Goal: Check status: Check status

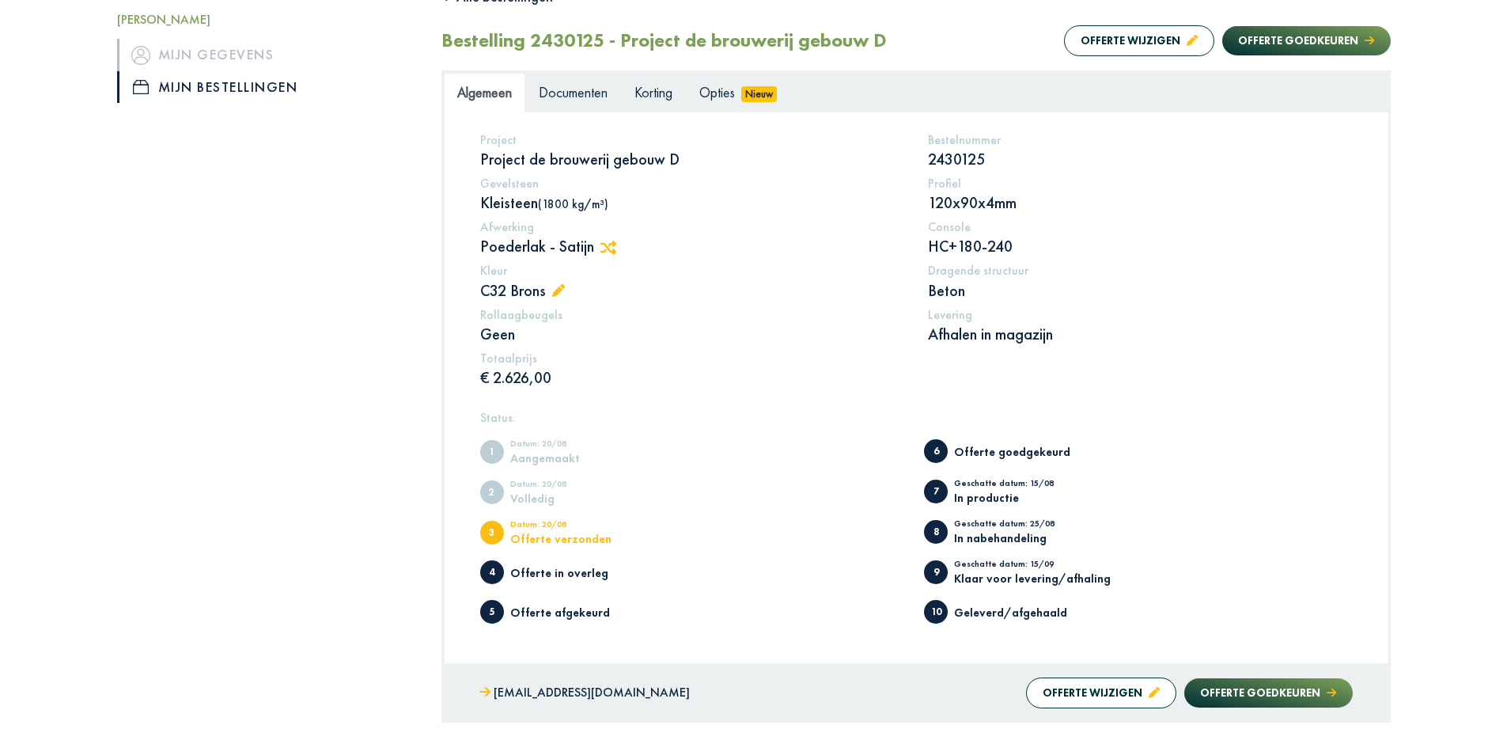
scroll to position [237, 0]
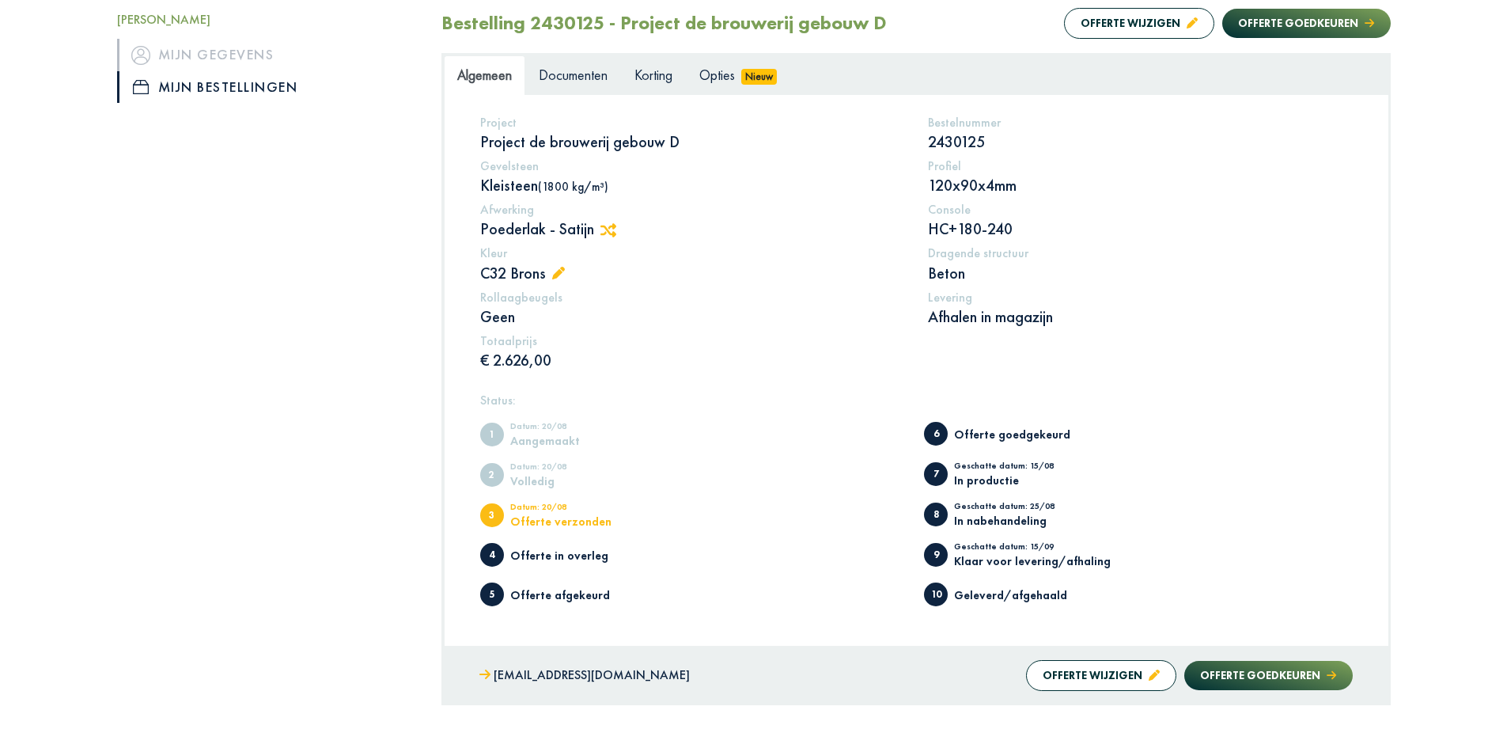
click at [965, 193] on p "120x90x4mm" at bounding box center [1140, 185] width 425 height 21
click at [1068, 219] on p "HC+180-240" at bounding box center [1140, 228] width 425 height 21
click at [1006, 226] on p "HC+180-240" at bounding box center [1140, 228] width 425 height 21
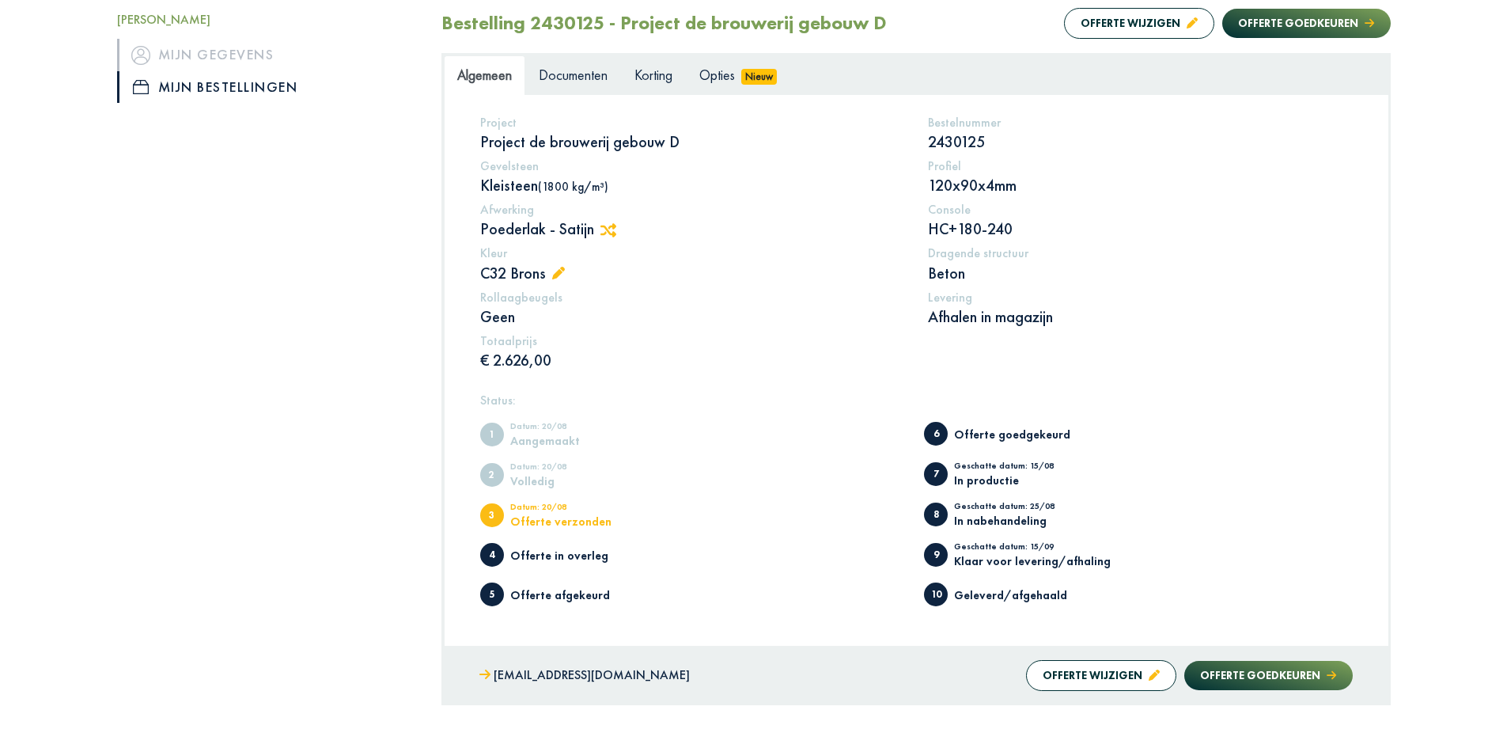
click at [1006, 226] on p "HC+180-240" at bounding box center [1140, 228] width 425 height 21
click at [1049, 234] on p "HC+180-240" at bounding box center [1140, 228] width 425 height 21
click at [992, 313] on p "Afhalen in magazijn" at bounding box center [1140, 316] width 425 height 21
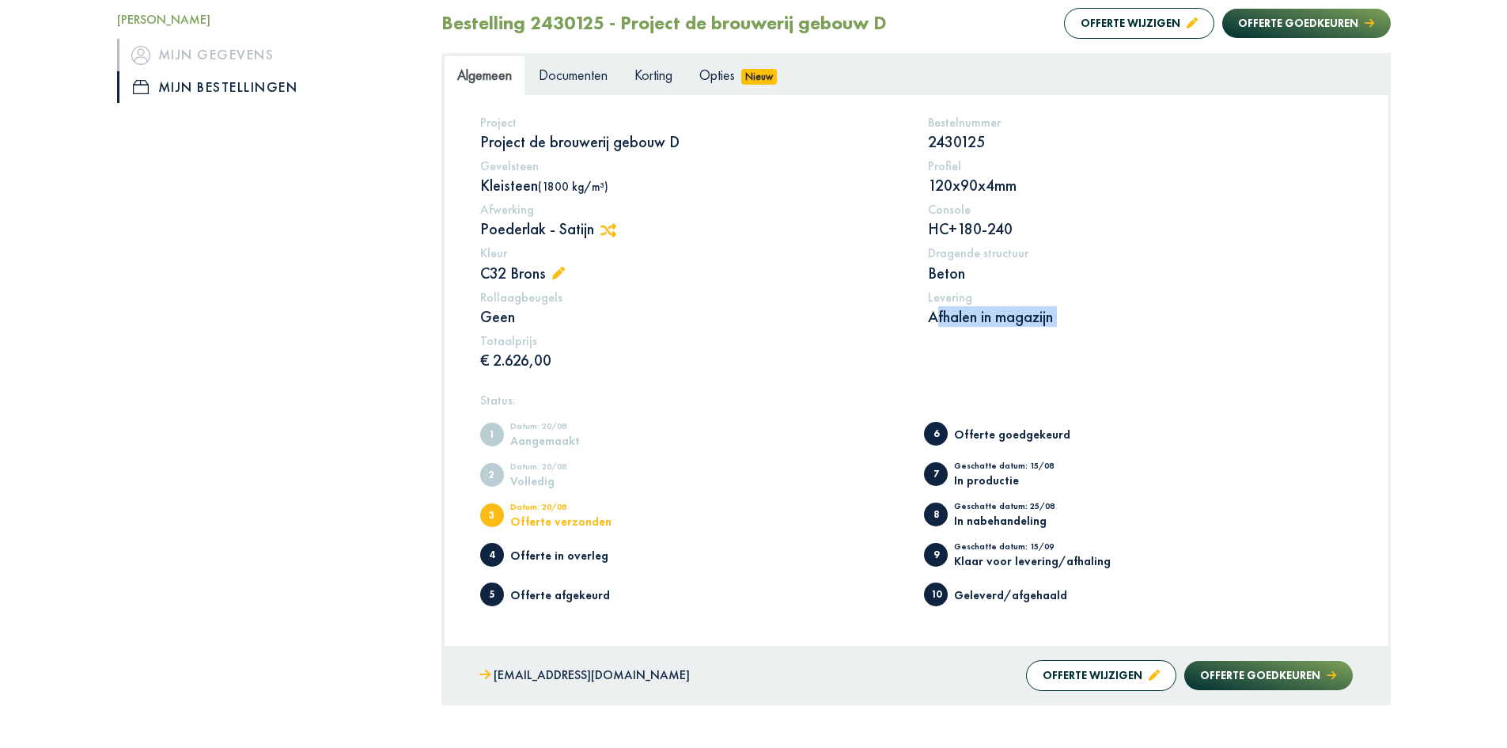
click at [992, 341] on div "Project Project de brouwerij gebouw D Bestelnummer 2430125 Gevelsteen Kleisteen…" at bounding box center [916, 246] width 897 height 262
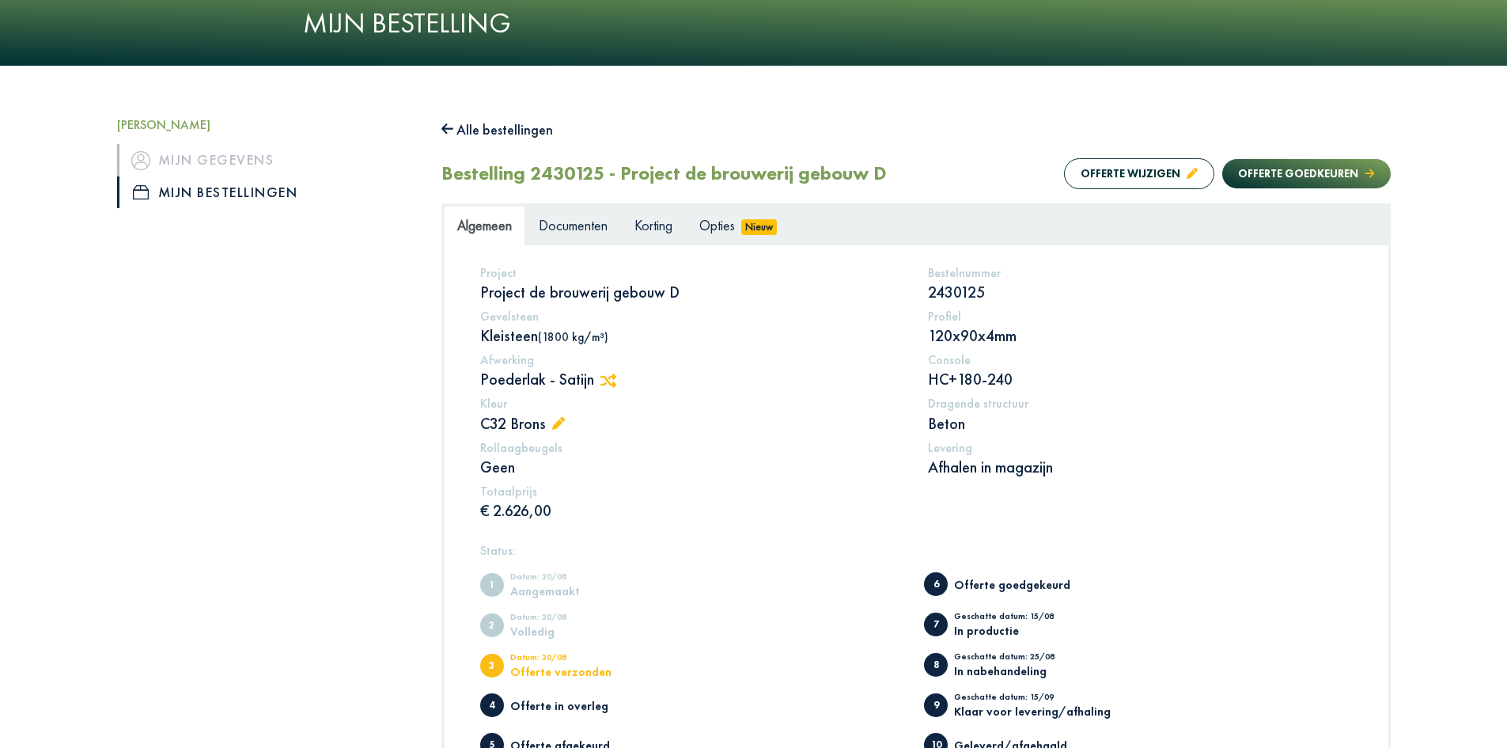
scroll to position [0, 0]
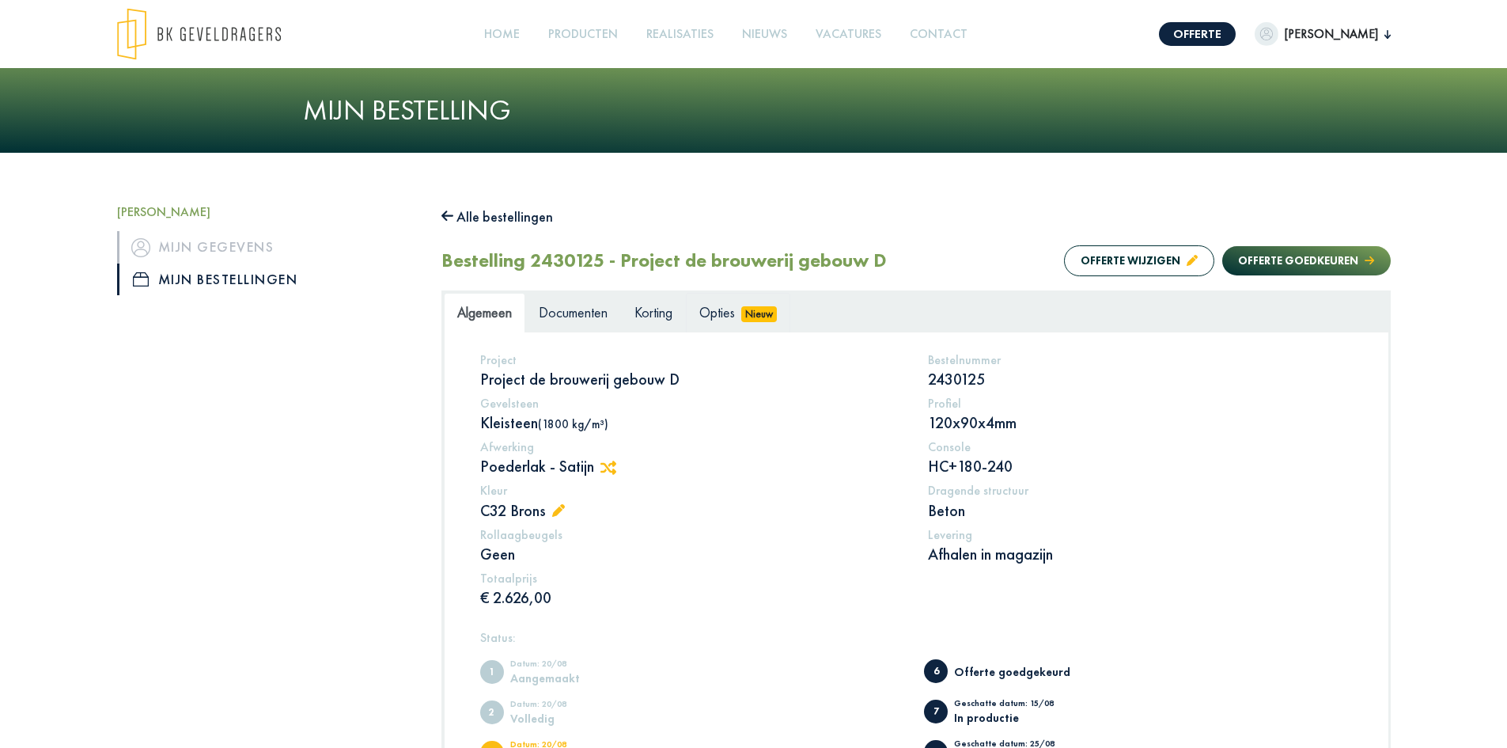
click at [730, 310] on span "Opties" at bounding box center [718, 312] width 36 height 18
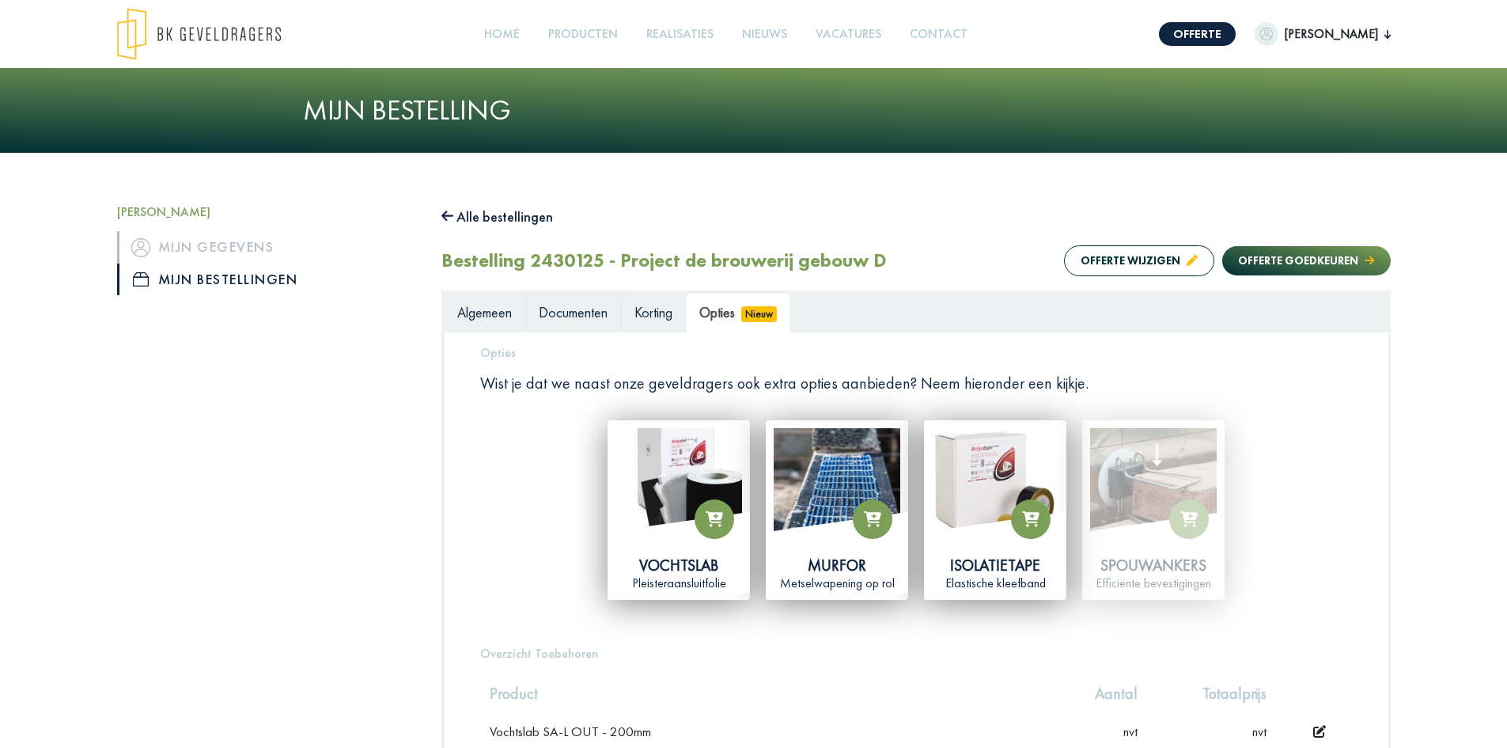
click at [575, 310] on span "Documenten" at bounding box center [573, 312] width 69 height 18
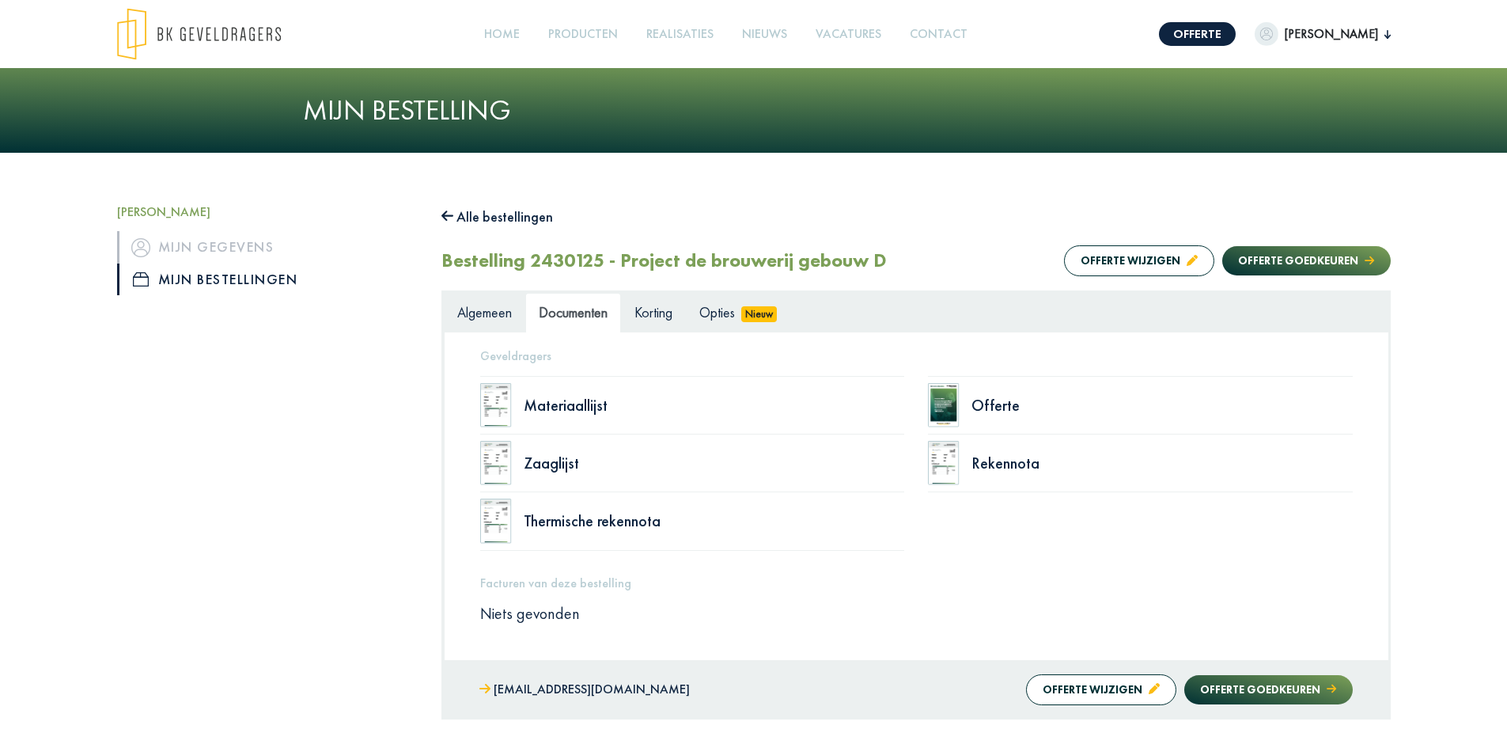
click at [555, 253] on h2 "Bestelling 2430125 - Project de brouwerij gebouw D" at bounding box center [665, 260] width 446 height 23
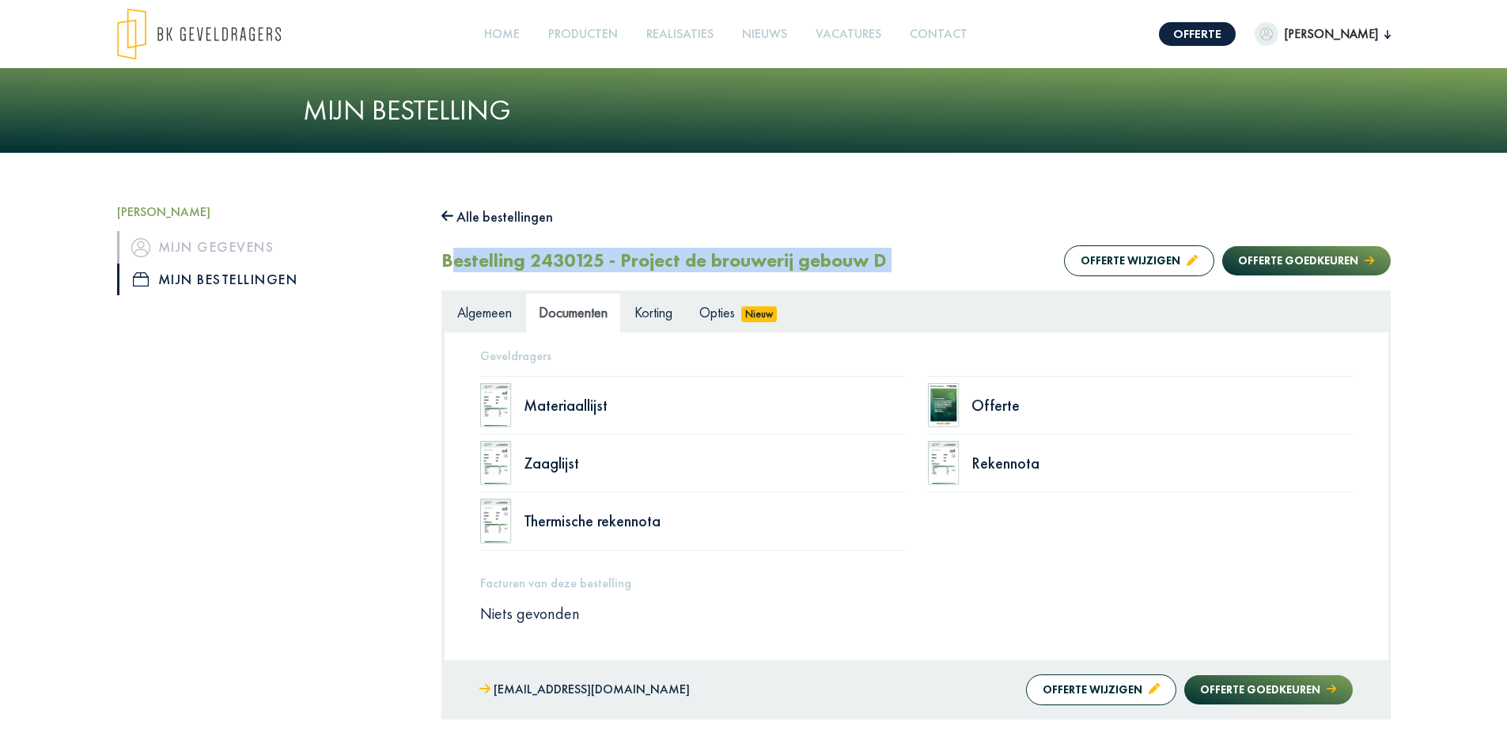
click at [555, 253] on h2 "Bestelling 2430125 - Project de brouwerij gebouw D" at bounding box center [665, 260] width 446 height 23
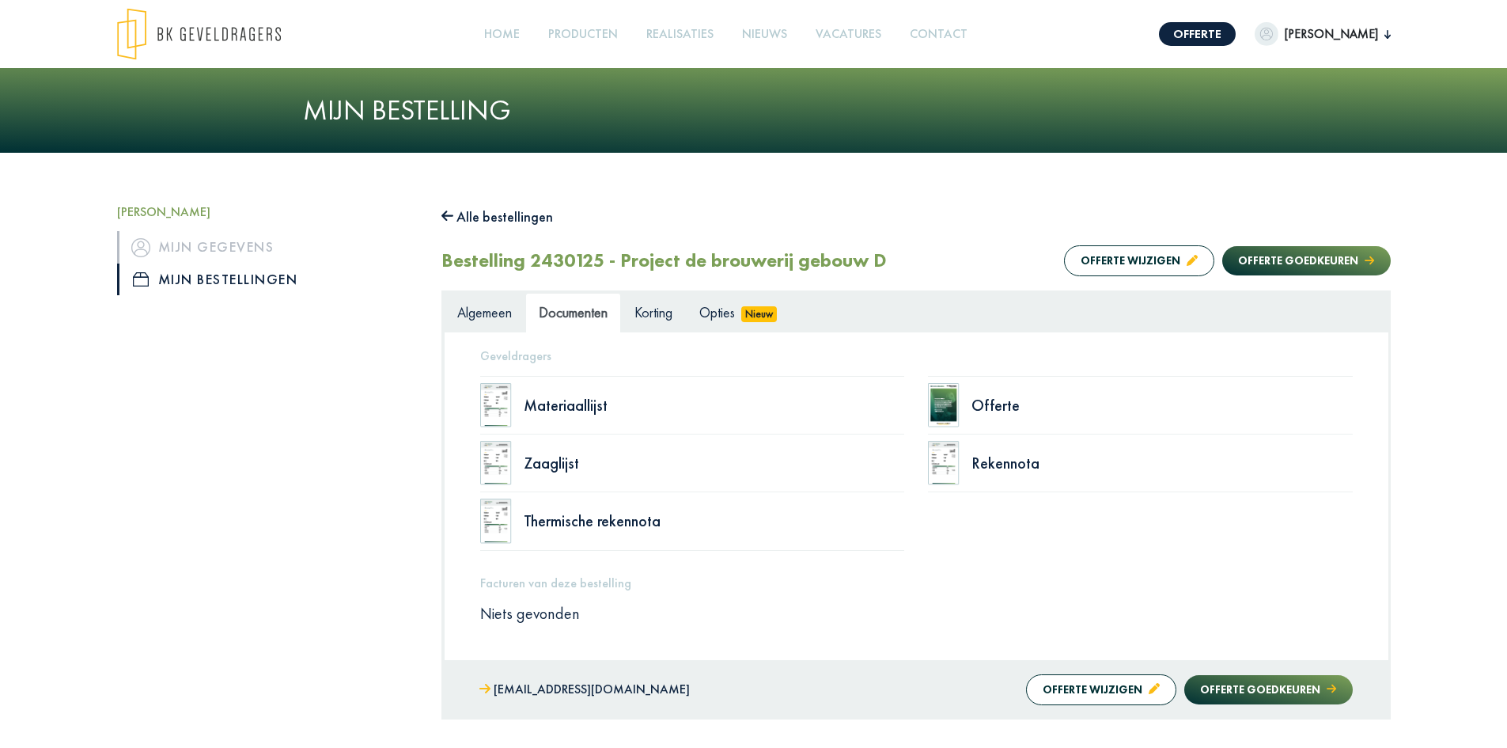
click at [803, 226] on div "Alle bestellingen" at bounding box center [917, 216] width 950 height 25
